Goal: Transaction & Acquisition: Purchase product/service

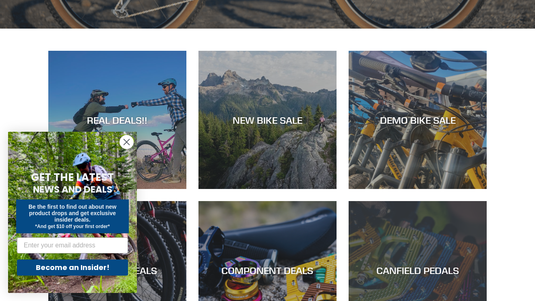
scroll to position [304, 0]
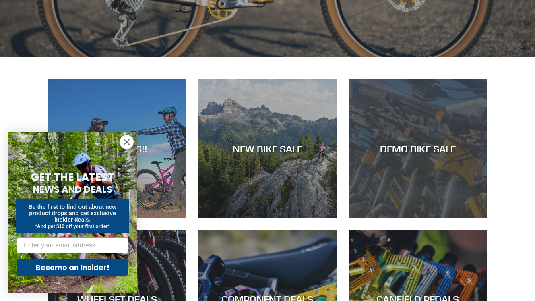
click at [421, 146] on div "DEMO BIKE SALE" at bounding box center [418, 149] width 138 height 12
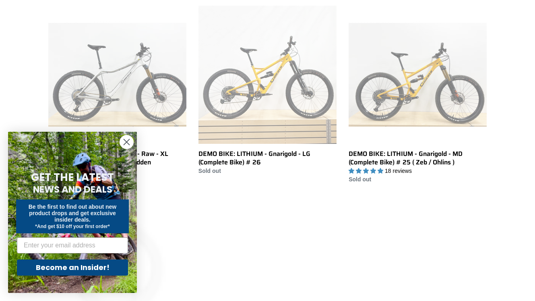
scroll to position [1200, 0]
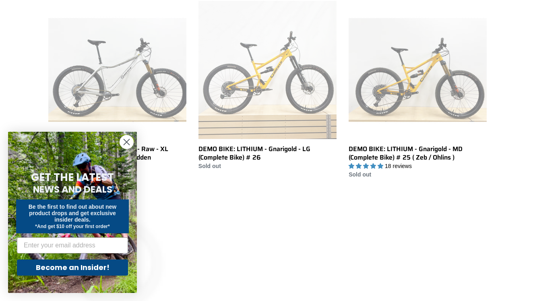
click at [128, 147] on circle "Close dialog" at bounding box center [126, 141] width 13 height 13
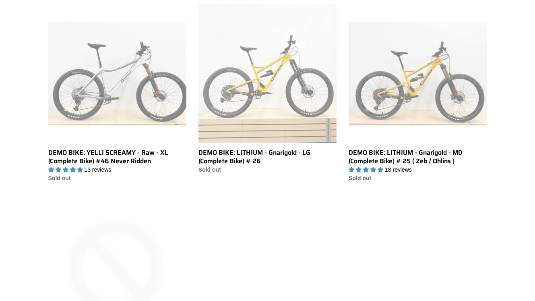
scroll to position [1195, 0]
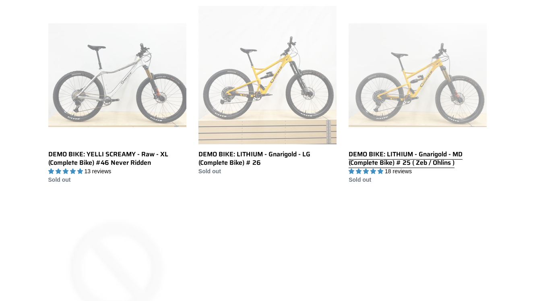
click at [377, 153] on link "DEMO BIKE: LITHIUM - Gnarigold - MD (Complete Bike) # 25 ( Zeb / Ohlins )" at bounding box center [418, 95] width 138 height 178
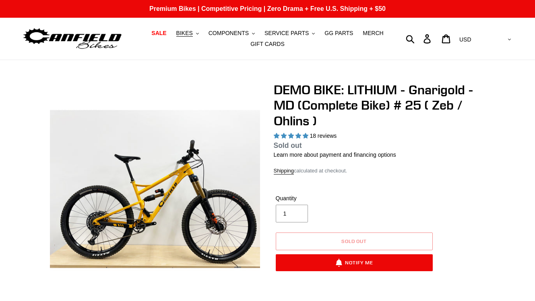
select select "highest-rating"
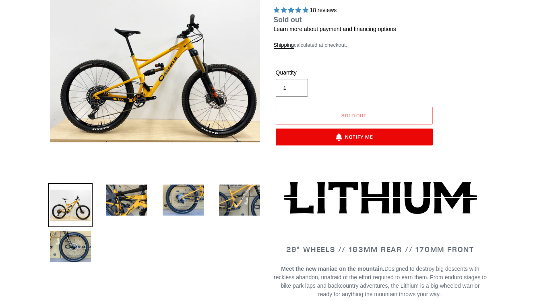
scroll to position [127, 0]
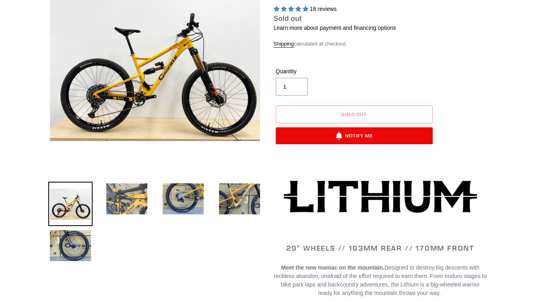
click at [133, 194] on img at bounding box center [127, 199] width 44 height 34
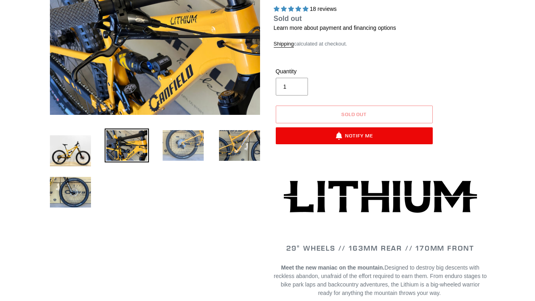
click at [183, 152] on img at bounding box center [183, 146] width 44 height 34
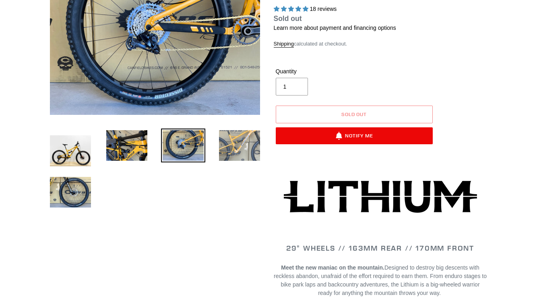
click at [227, 145] on img at bounding box center [240, 146] width 44 height 34
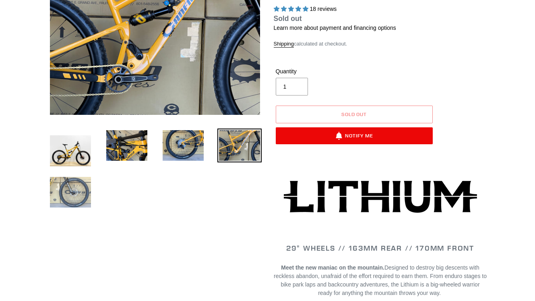
click at [62, 199] on img at bounding box center [70, 192] width 44 height 34
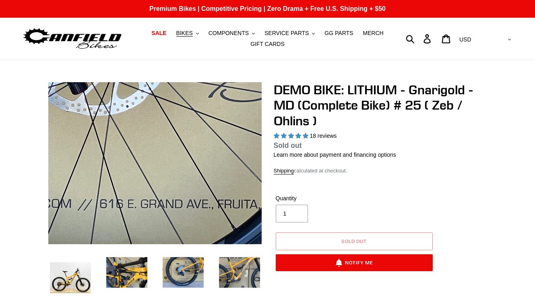
scroll to position [0, 0]
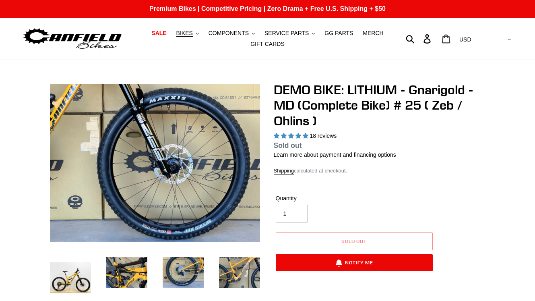
click at [451, 38] on icon at bounding box center [446, 38] width 9 height 9
